Goal: Book appointment/travel/reservation

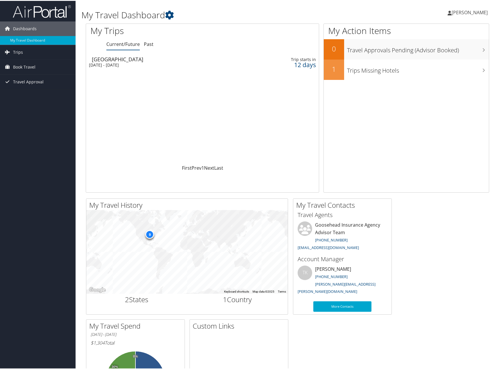
click at [182, 66] on div "Mon 20 Oct 2025 - Thu 23 Oct 2025" at bounding box center [163, 64] width 149 height 5
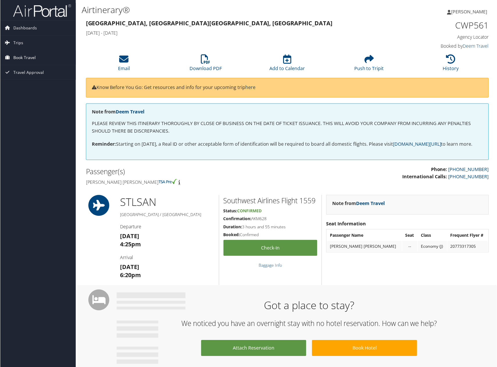
click at [38, 65] on li "Book Travel Agent Booking Request Approval Request (Beta) Book/Manage Online Tr…" at bounding box center [38, 57] width 76 height 15
click at [22, 58] on span "Book Travel" at bounding box center [24, 57] width 22 height 15
click at [39, 86] on link "Book/Manage Online Trips" at bounding box center [38, 86] width 76 height 9
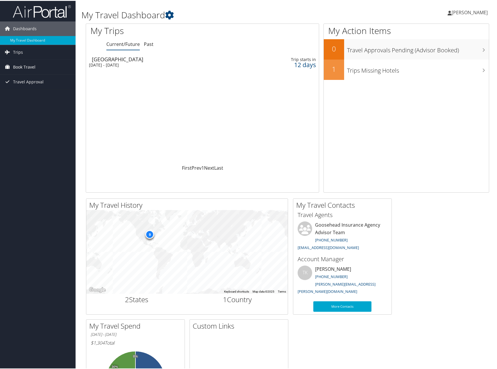
drag, startPoint x: 32, startPoint y: 63, endPoint x: 31, endPoint y: 67, distance: 3.5
click at [32, 63] on span "Book Travel" at bounding box center [24, 66] width 22 height 15
click at [31, 97] on link "Book/Manage Online Trips" at bounding box center [38, 95] width 76 height 9
